Goal: Check status: Check status

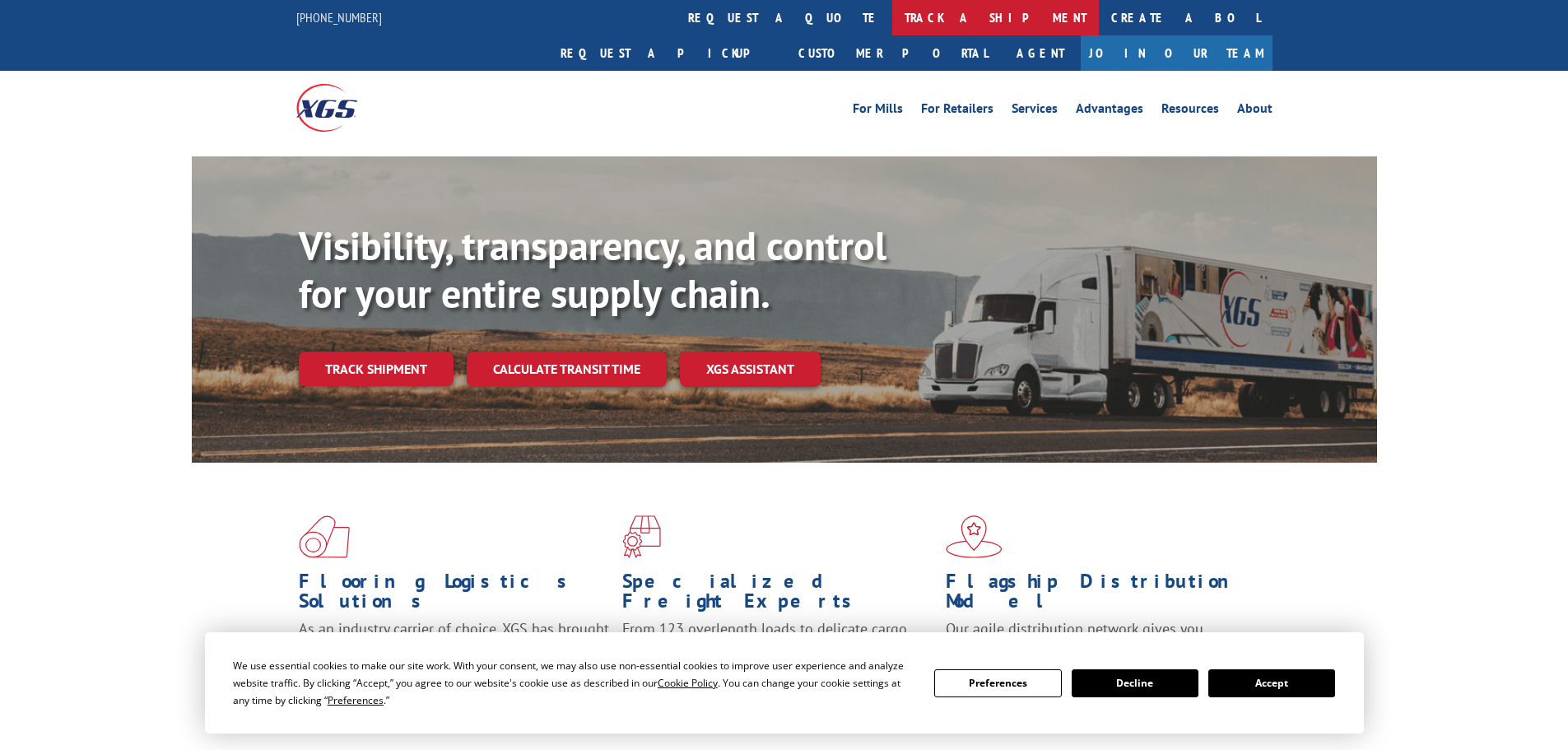
click at [892, 23] on link "track a shipment" at bounding box center [995, 18] width 207 height 35
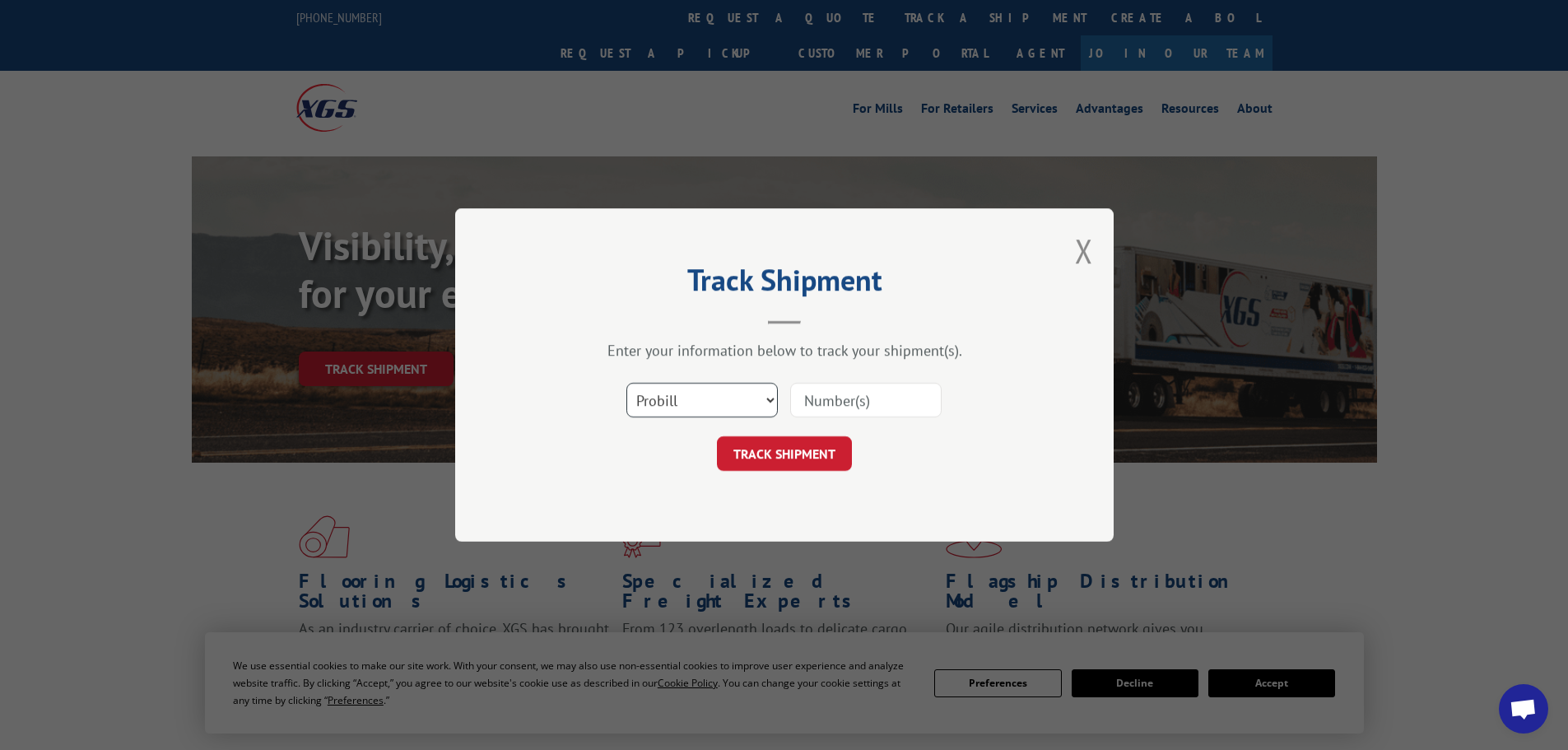
click at [694, 392] on select "Select category... Probill BOL PO" at bounding box center [702, 400] width 151 height 34
select select "bol"
click at [626, 383] on select "Select category... Probill BOL PO" at bounding box center [702, 400] width 151 height 34
click at [867, 396] on input at bounding box center [866, 400] width 151 height 34
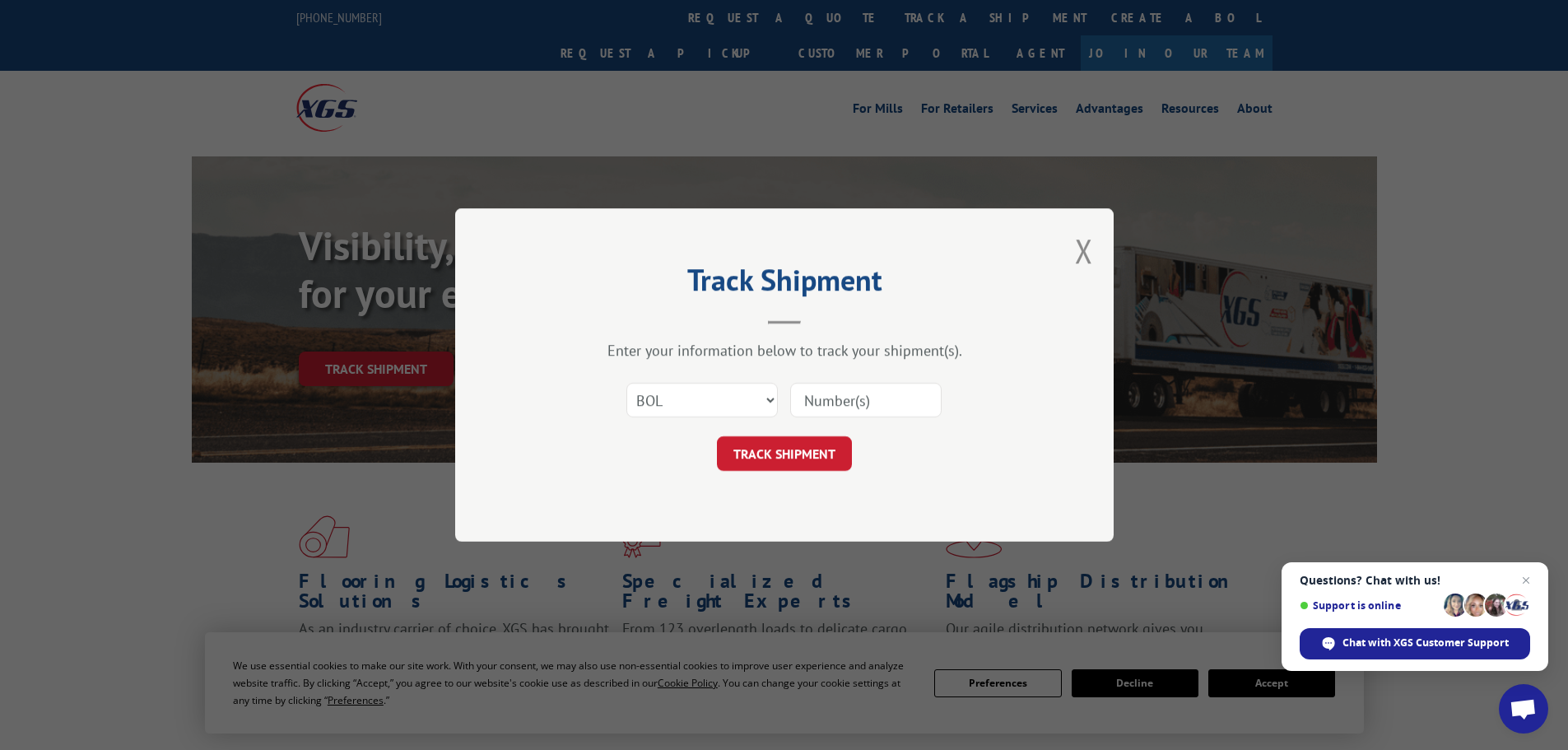
paste input "5181765"
type input "5181765"
click at [769, 442] on button "TRACK SHIPMENT" at bounding box center [784, 453] width 135 height 34
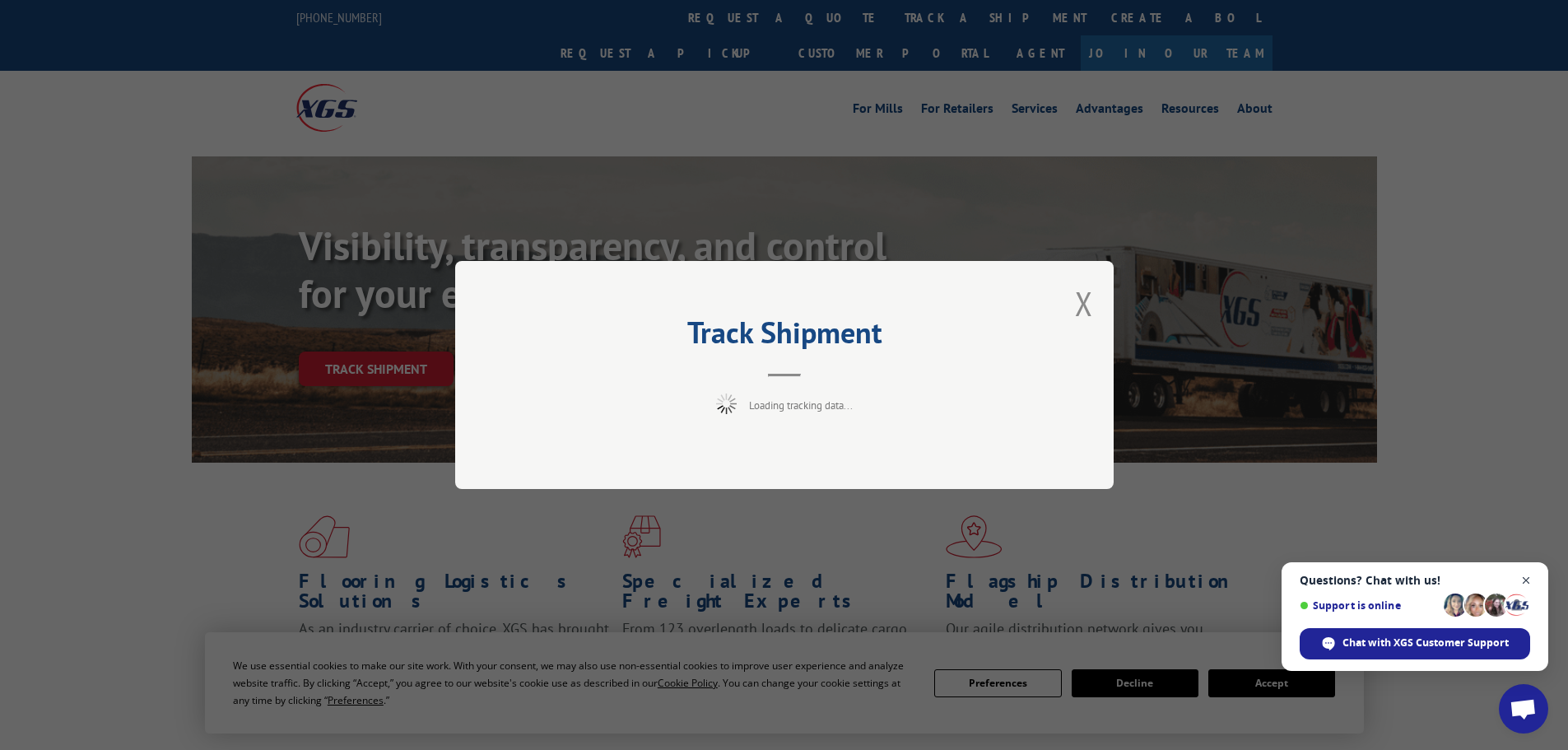
click at [1520, 579] on span "Open chat" at bounding box center [1526, 580] width 21 height 21
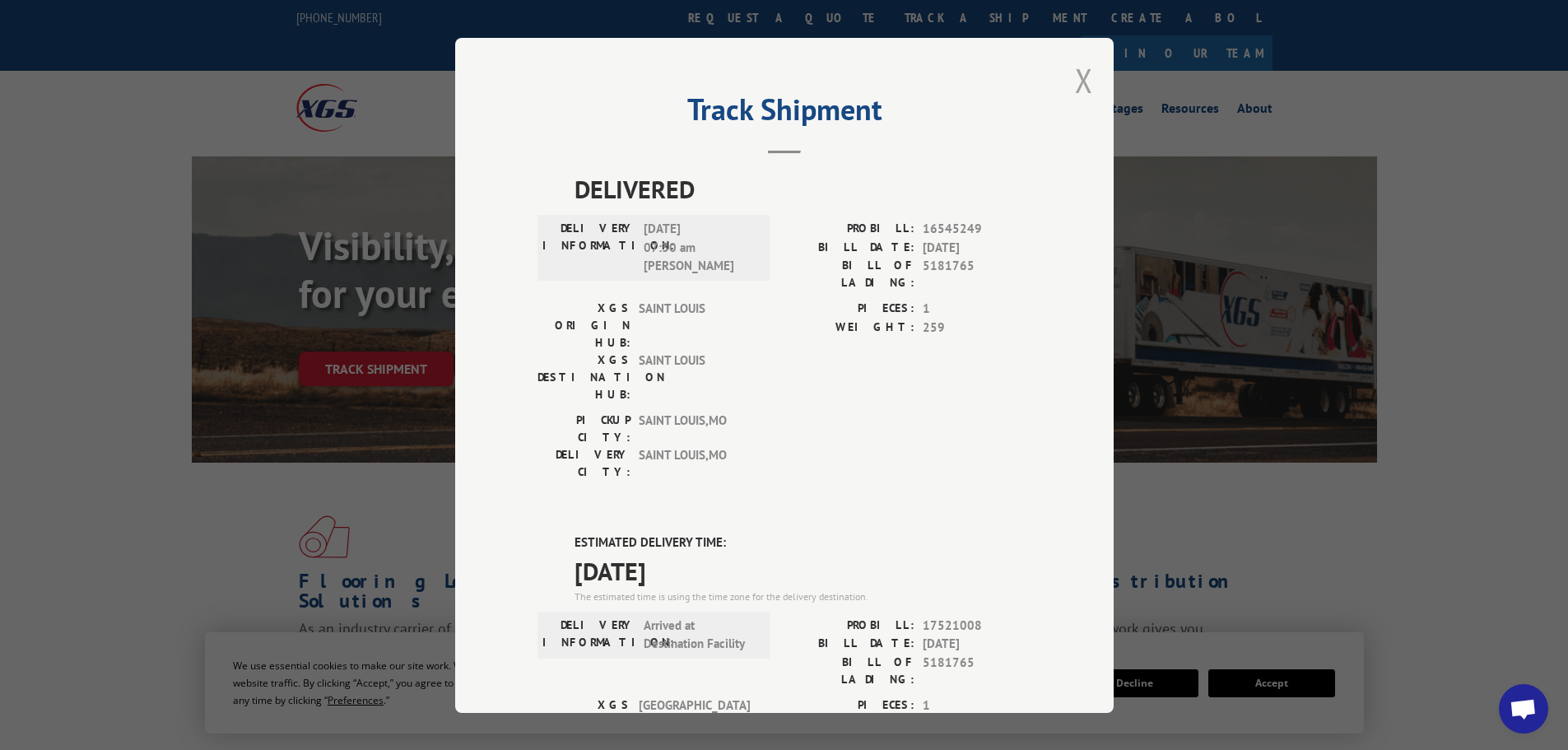
click at [1075, 80] on button "Close modal" at bounding box center [1085, 80] width 18 height 43
